Goal: Task Accomplishment & Management: Manage account settings

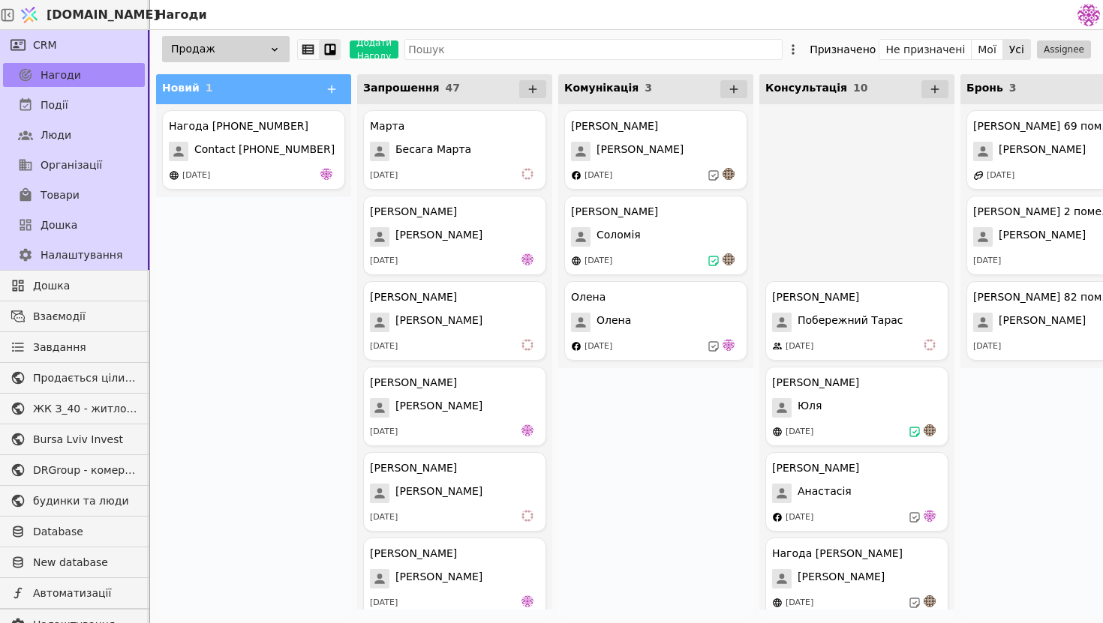
scroll to position [39, 0]
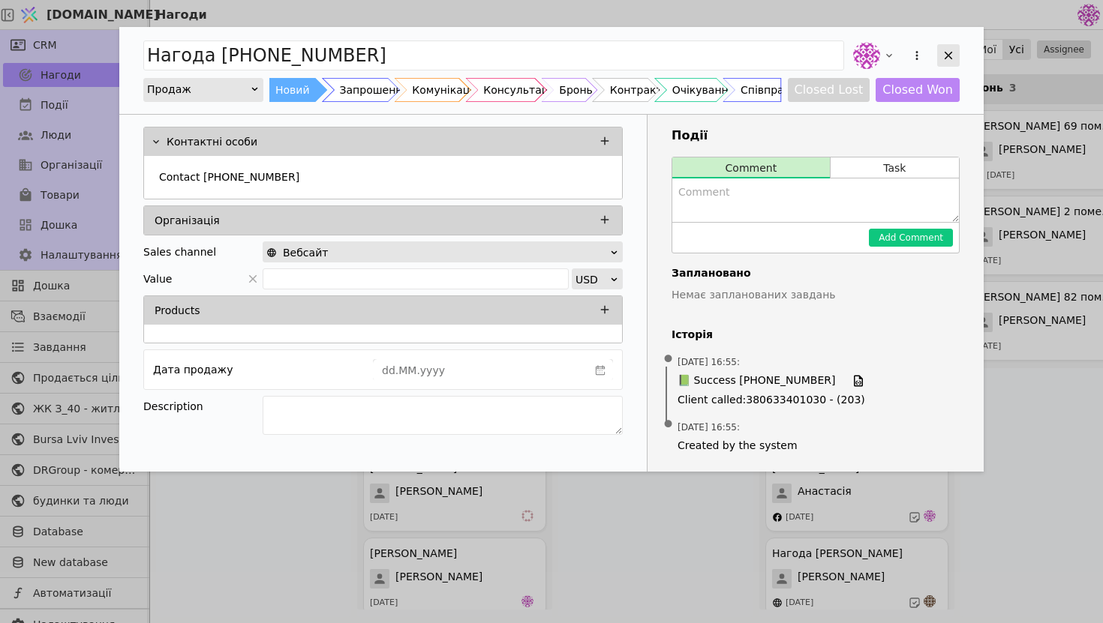
click at [951, 58] on icon "Add Opportunity" at bounding box center [949, 56] width 14 height 14
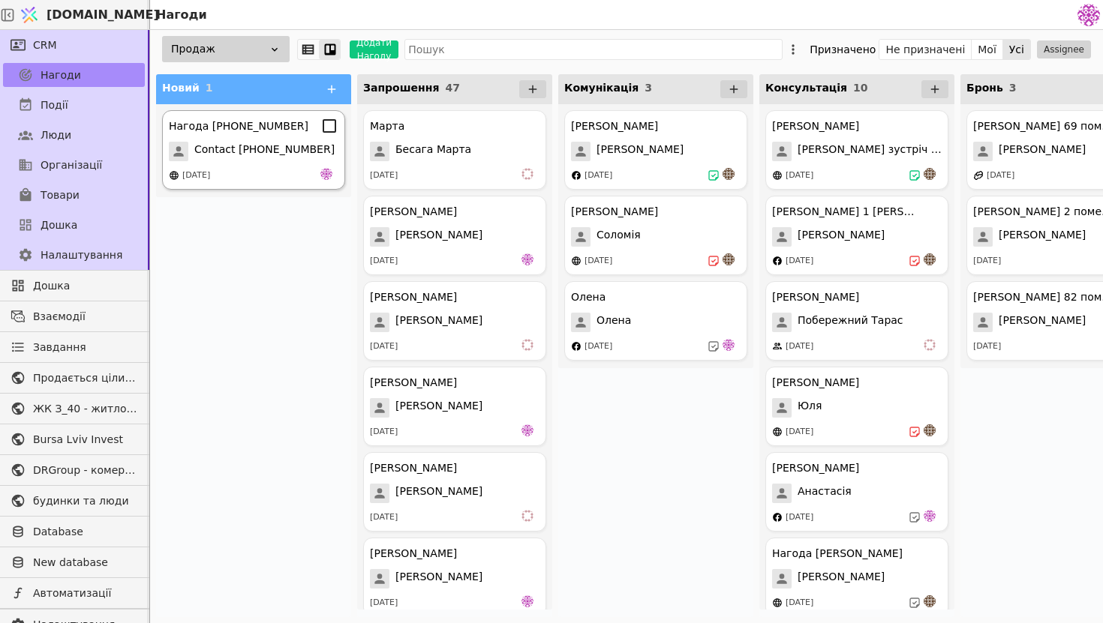
click at [278, 168] on div "[DATE]" at bounding box center [254, 175] width 170 height 15
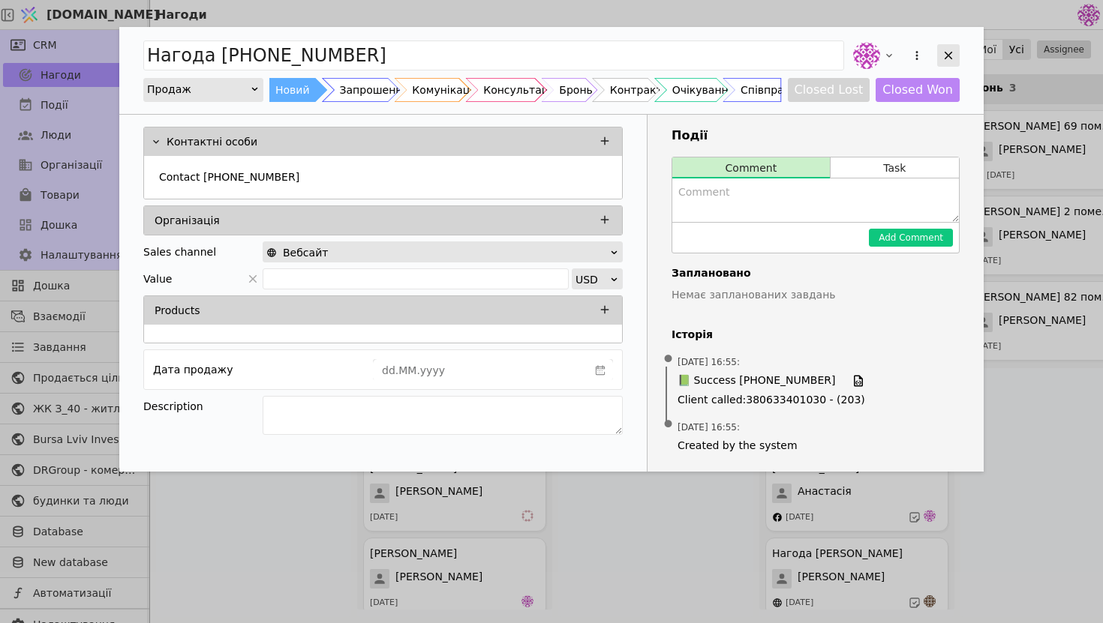
click at [952, 58] on icon "Add Opportunity" at bounding box center [949, 56] width 14 height 14
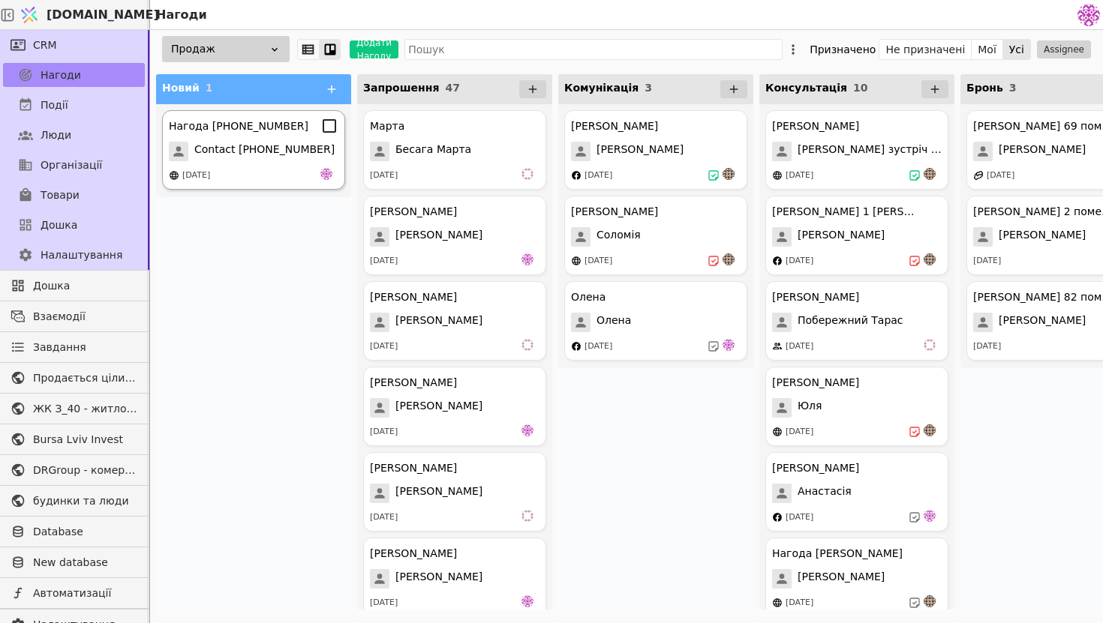
click at [250, 163] on div "Нагода [PHONE_NUMBER] Contact [PHONE_NUMBER] [DATE]" at bounding box center [253, 150] width 183 height 80
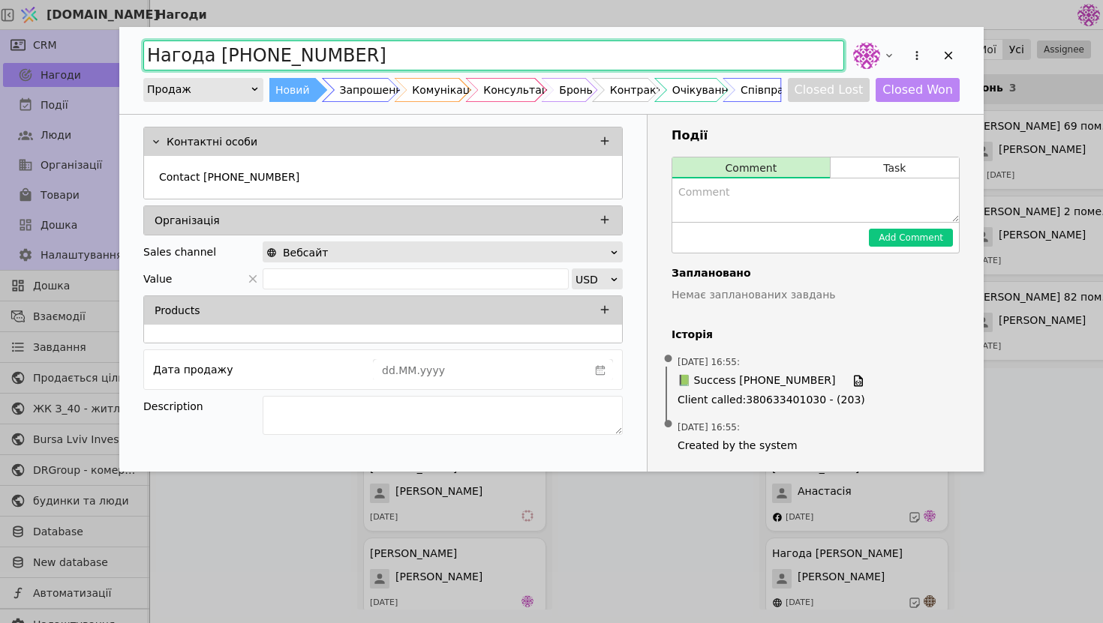
drag, startPoint x: 384, startPoint y: 58, endPoint x: 77, endPoint y: 23, distance: 309.5
click at [348, 47] on input "Нагода [PHONE_NUMBER]" at bounding box center [493, 56] width 701 height 30
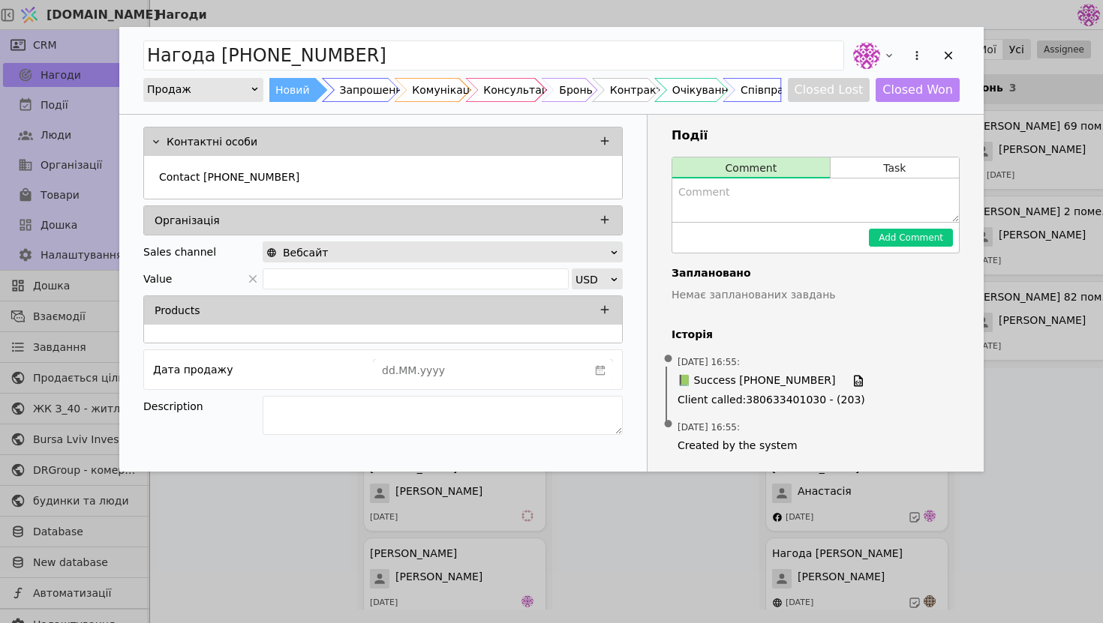
click at [77, 23] on div "Нагода [PHONE_NUMBER] Продаж Новий Запрошення Комунікація Консультація Бронь Ко…" at bounding box center [551, 311] width 1103 height 623
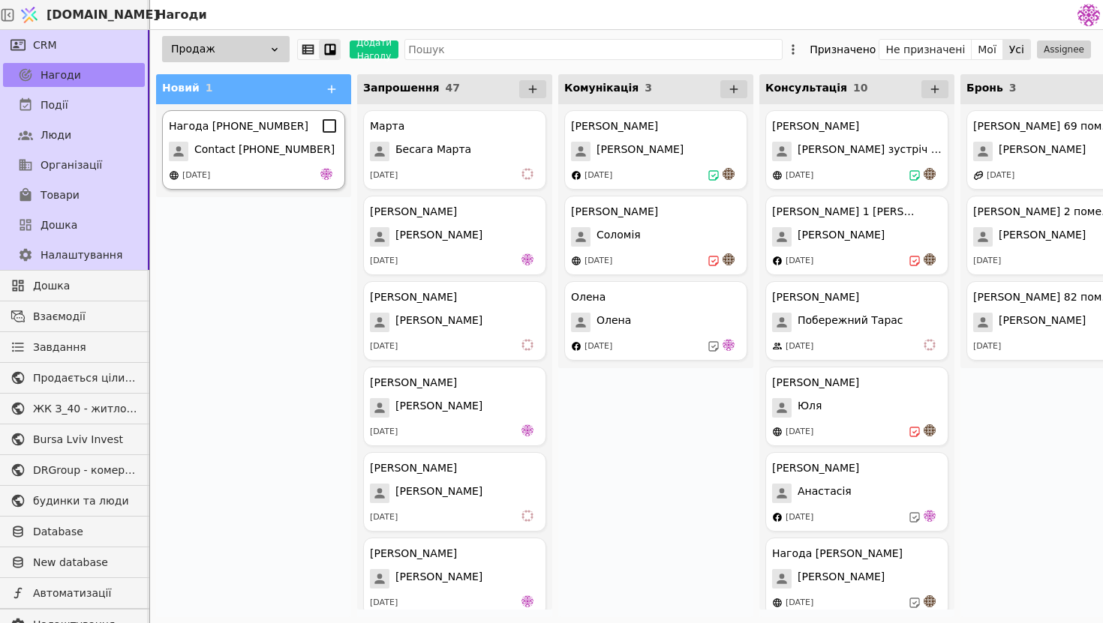
click at [278, 174] on div "[DATE]" at bounding box center [254, 175] width 170 height 15
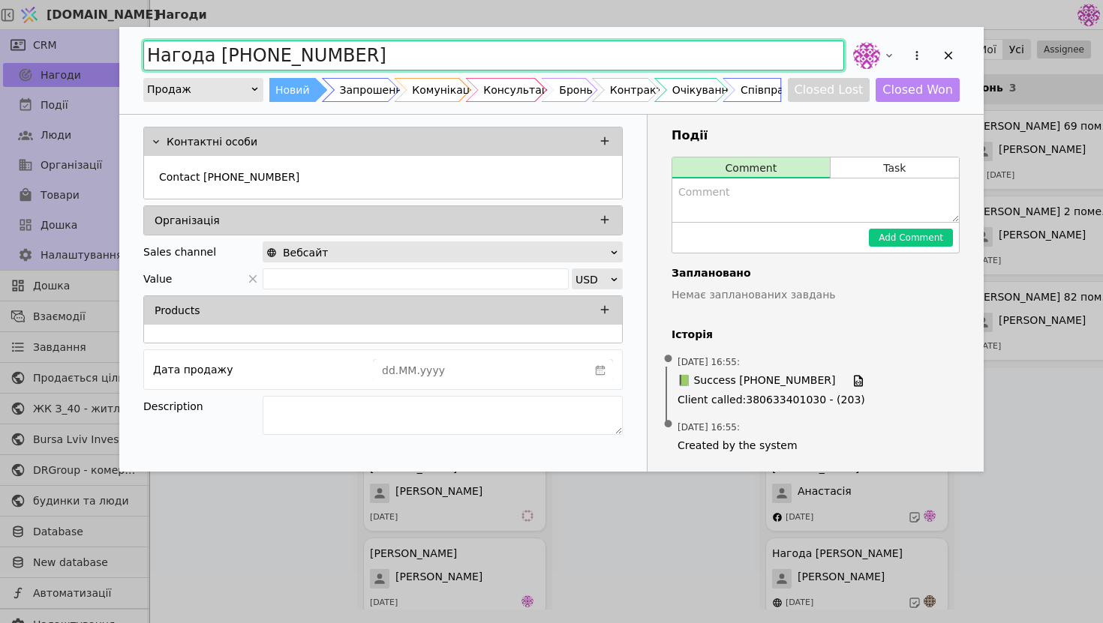
drag, startPoint x: 386, startPoint y: 49, endPoint x: 131, endPoint y: 26, distance: 256.1
click at [131, 27] on div "Нагода [PHONE_NUMBER] Продаж Новий Запрошення Комунікація Консультація Бронь Ко…" at bounding box center [551, 70] width 864 height 87
type input "Вентильовані фасади співпраця"
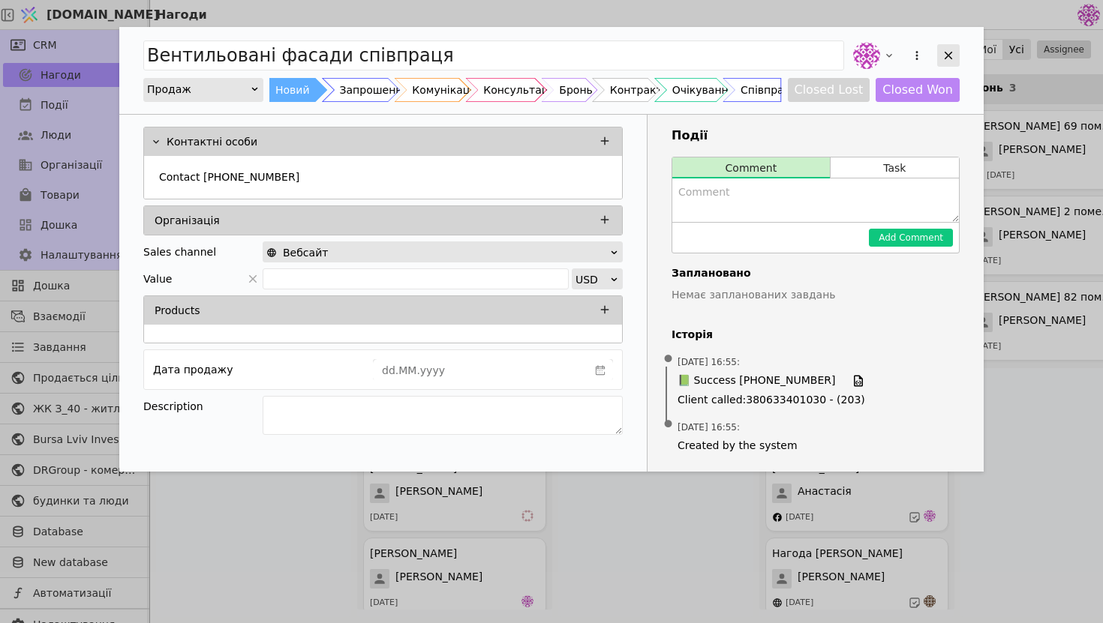
click at [950, 55] on icon "Add Opportunity" at bounding box center [949, 56] width 14 height 14
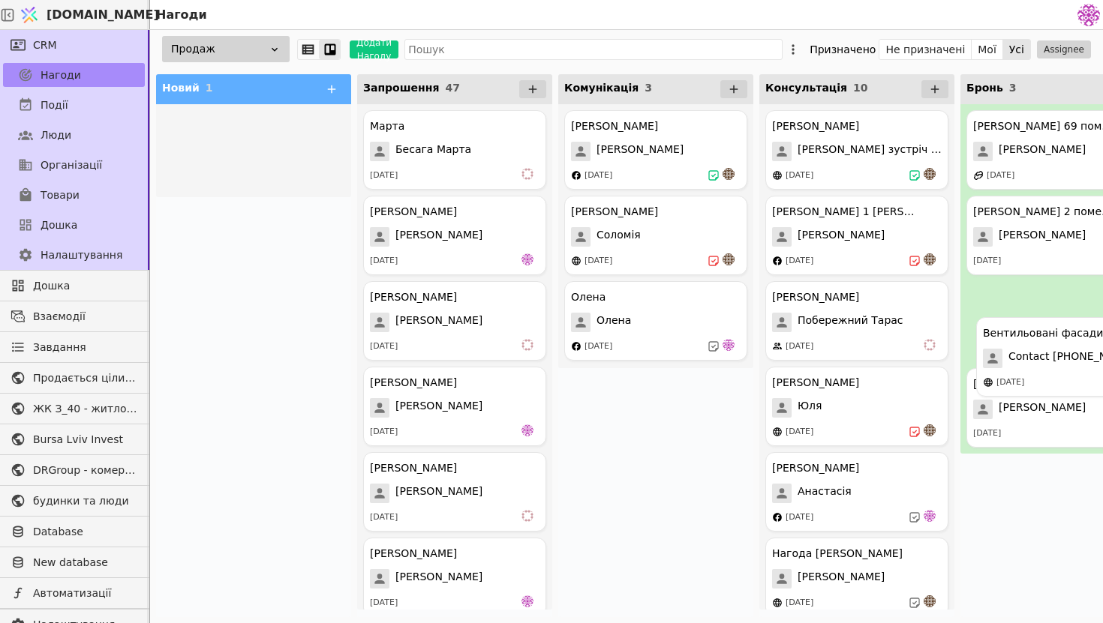
drag, startPoint x: 279, startPoint y: 163, endPoint x: 1090, endPoint y: 344, distance: 831.1
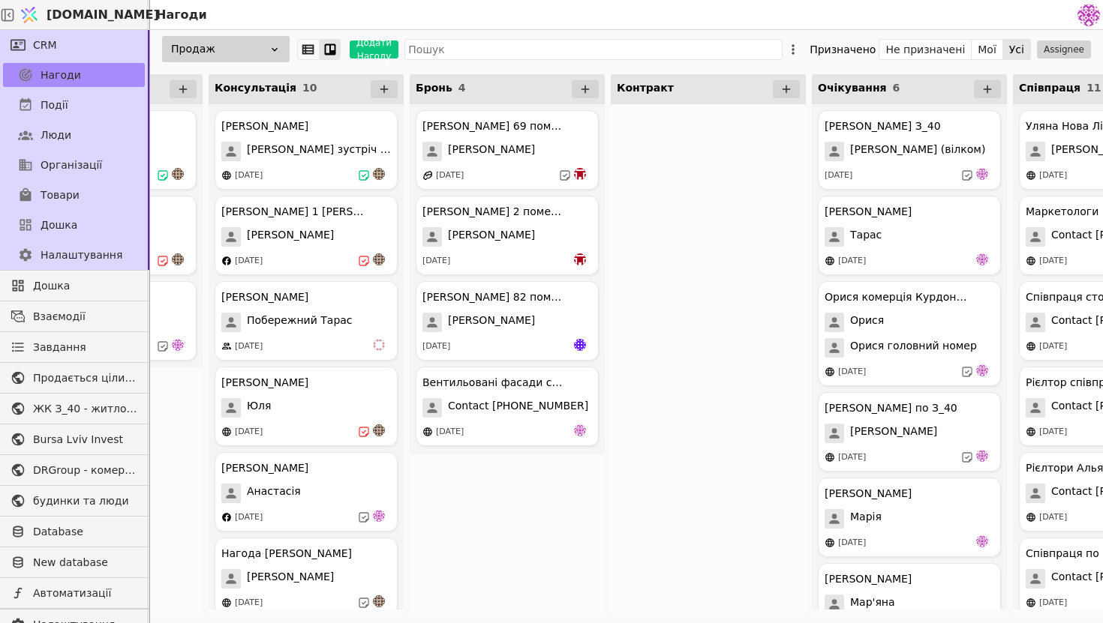
scroll to position [0, 577]
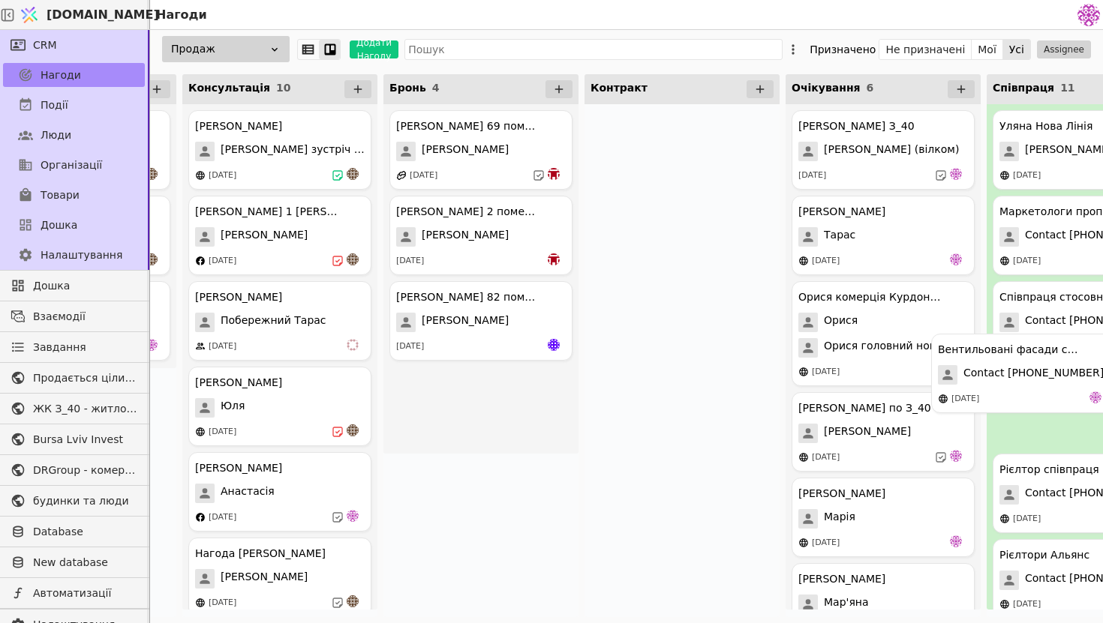
drag, startPoint x: 487, startPoint y: 413, endPoint x: 1060, endPoint y: 375, distance: 574.5
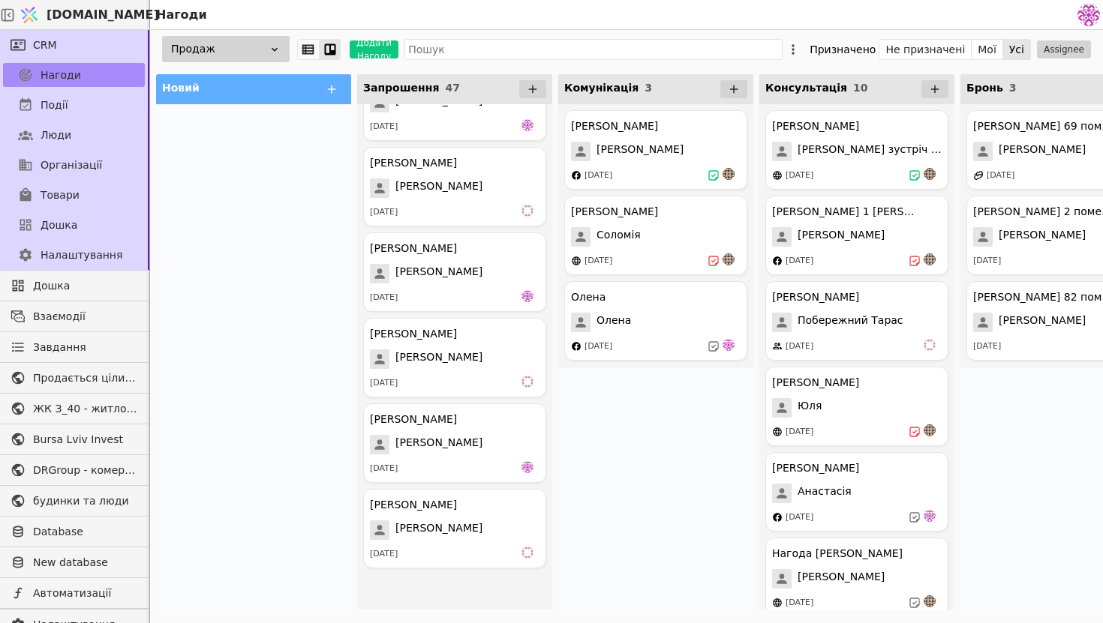
scroll to position [0, 0]
